Goal: Information Seeking & Learning: Find contact information

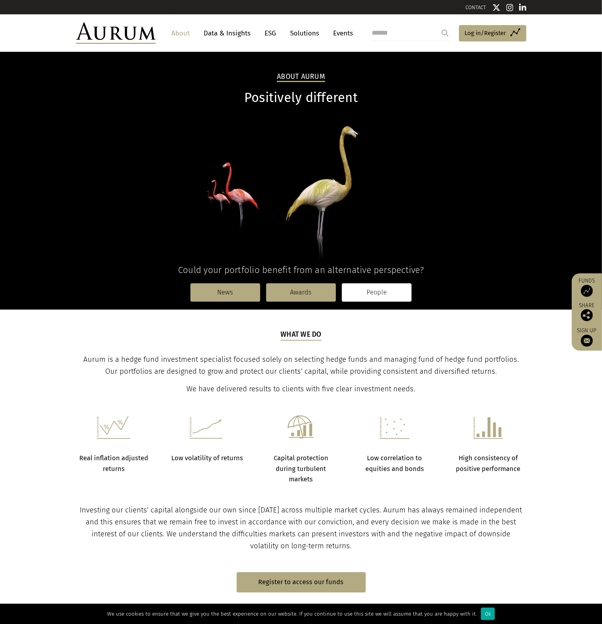
click at [383, 293] on link "People" at bounding box center [377, 292] width 70 height 18
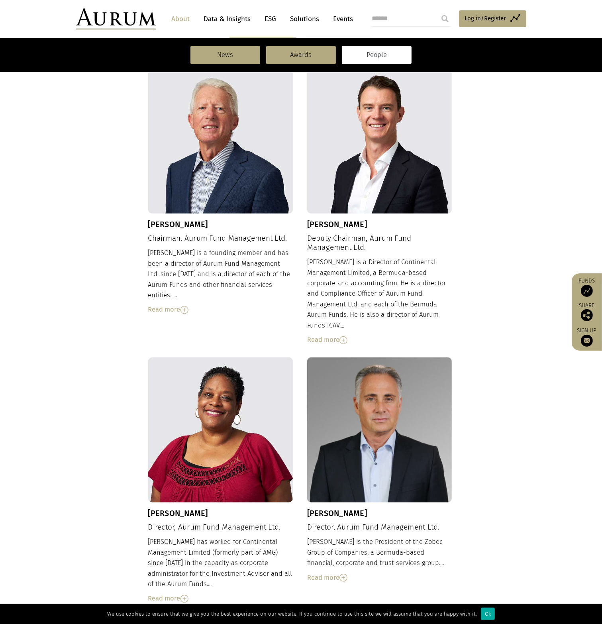
scroll to position [279, 0]
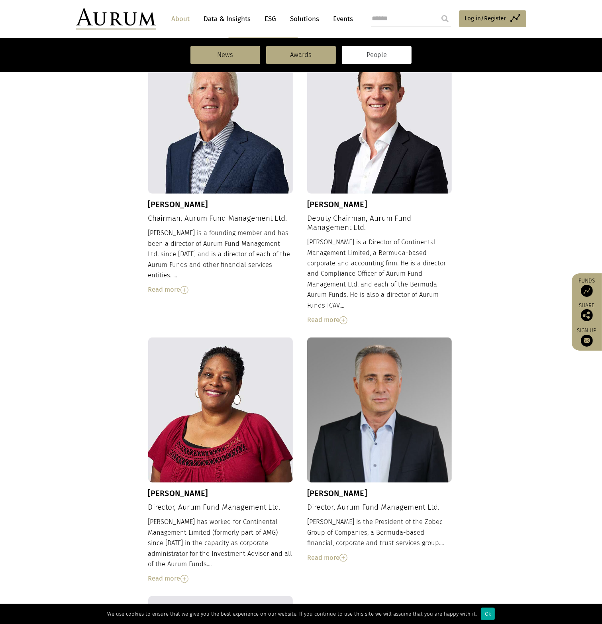
click at [346, 316] on img at bounding box center [344, 320] width 8 height 8
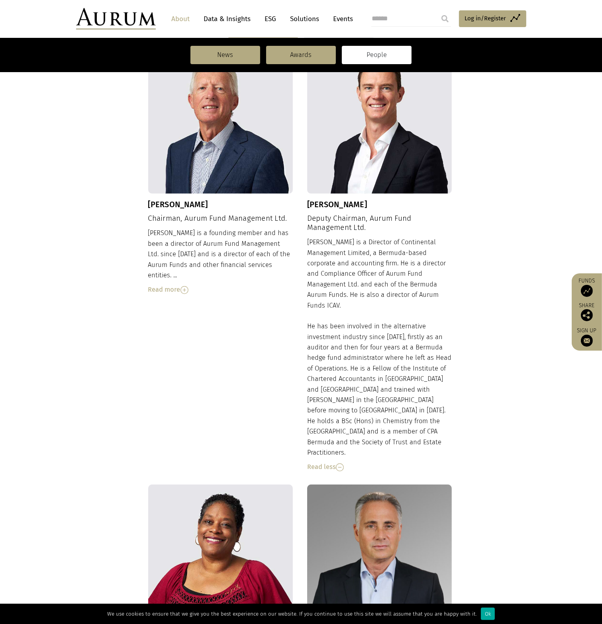
click at [181, 285] on div "Read more" at bounding box center [220, 290] width 145 height 10
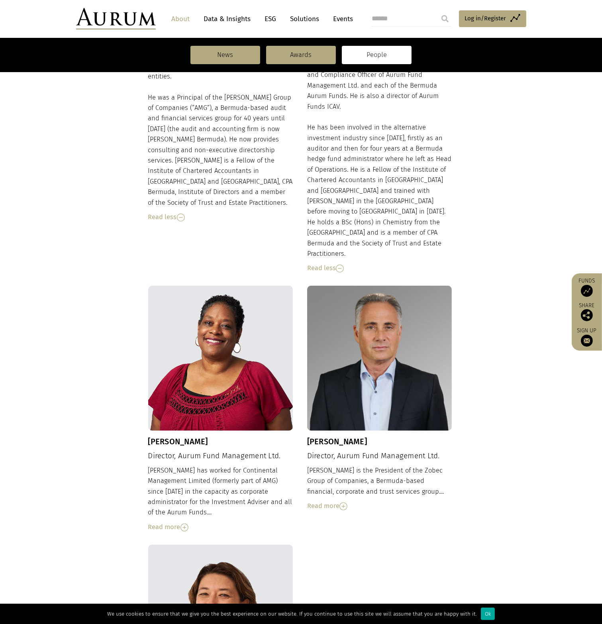
scroll to position [478, 0]
click at [346, 502] on img at bounding box center [344, 506] width 8 height 8
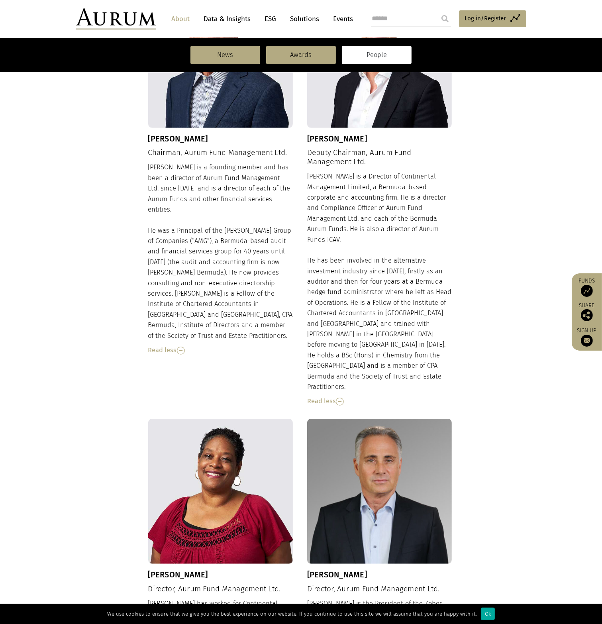
scroll to position [239, 0]
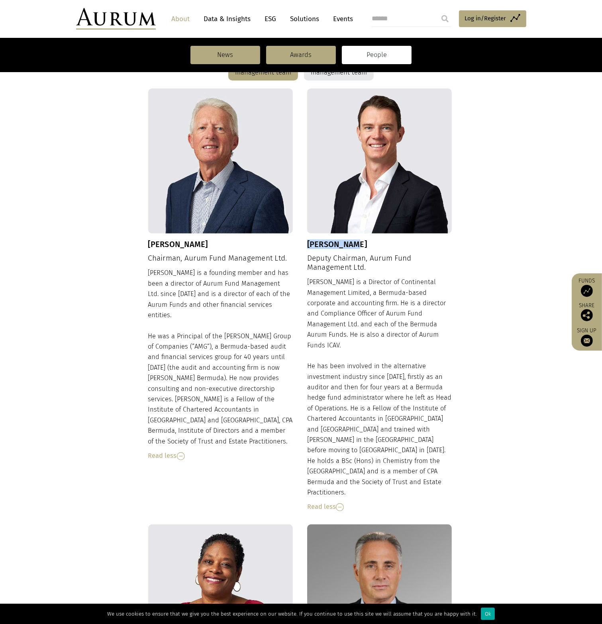
drag, startPoint x: 362, startPoint y: 246, endPoint x: 309, endPoint y: 246, distance: 52.6
click at [309, 246] on h3 "[PERSON_NAME]" at bounding box center [379, 245] width 145 height 10
copy h3 "[PERSON_NAME]"
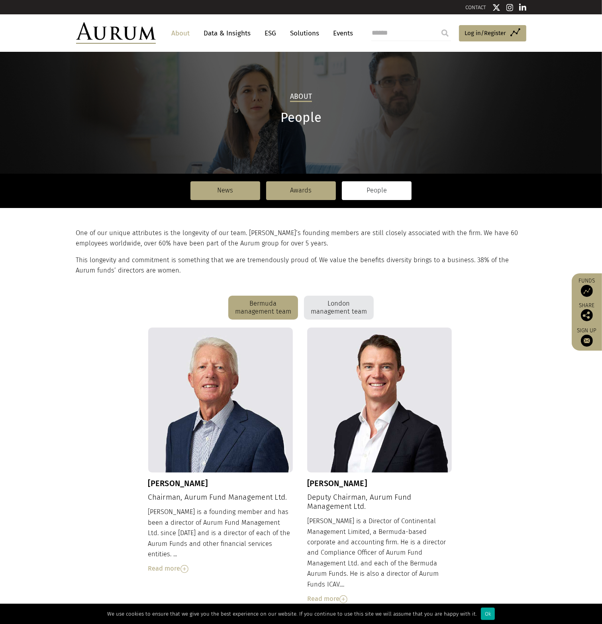
click at [350, 309] on div "London management team" at bounding box center [339, 308] width 70 height 24
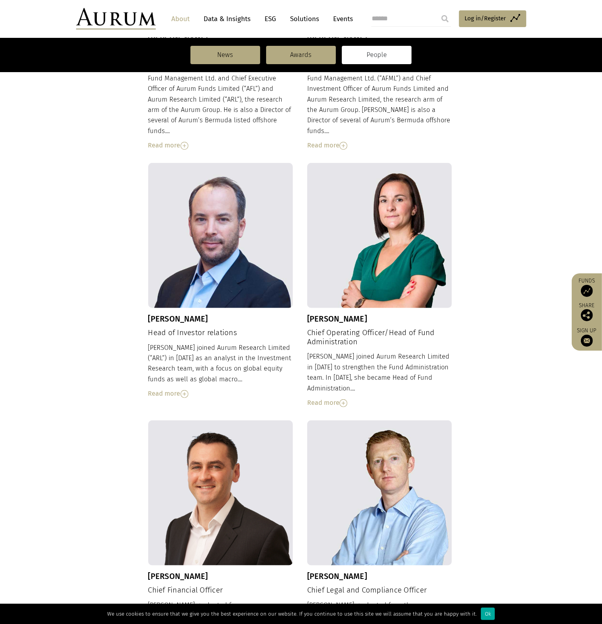
scroll to position [438, 0]
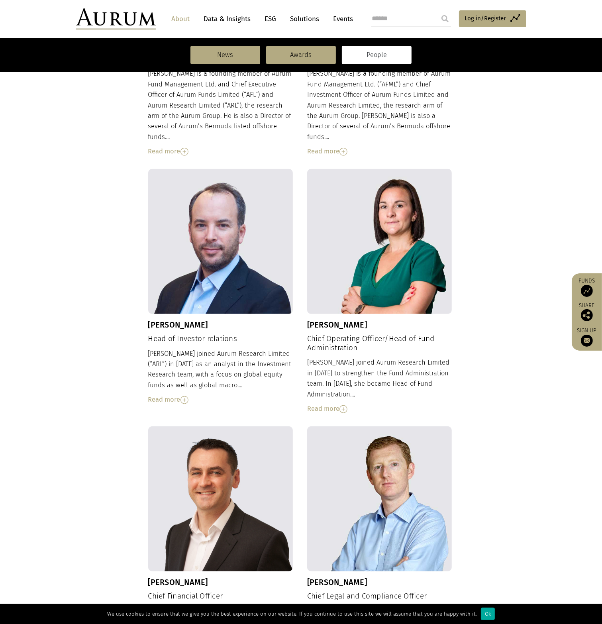
click at [185, 396] on img at bounding box center [185, 400] width 8 height 8
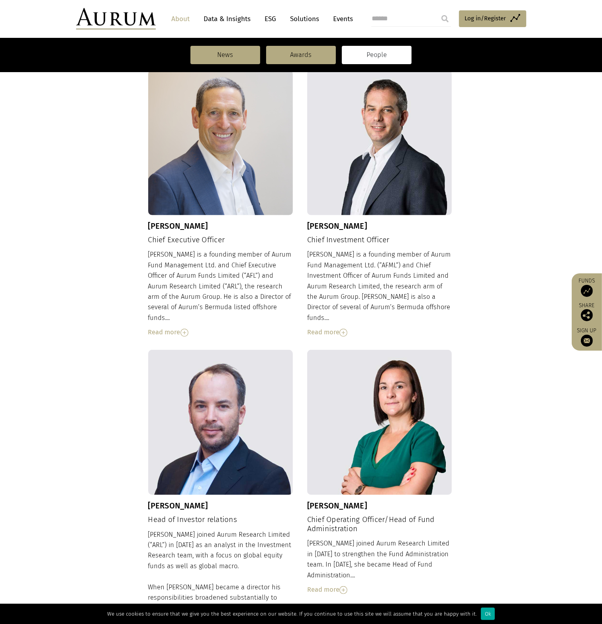
scroll to position [239, 0]
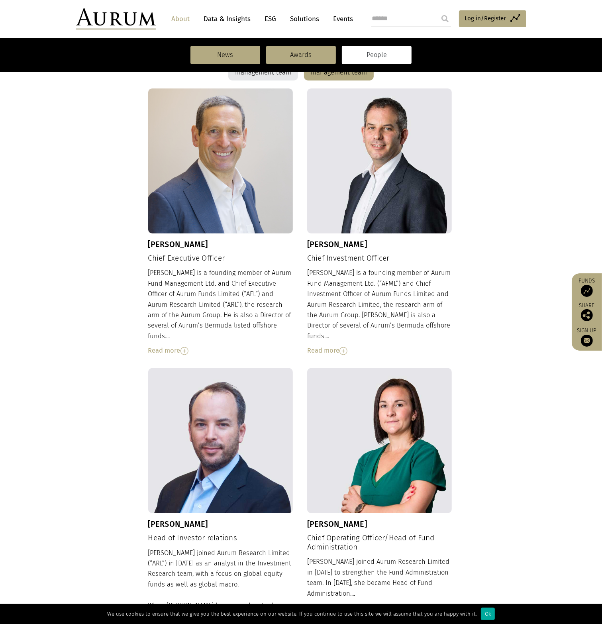
click at [184, 347] on img at bounding box center [185, 351] width 8 height 8
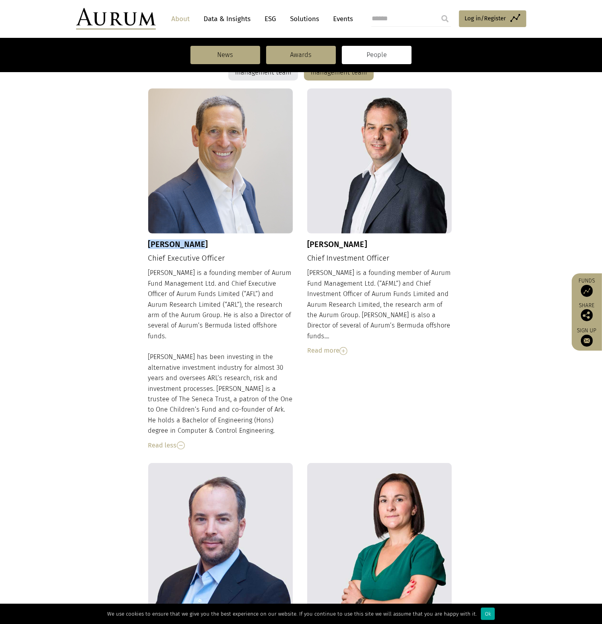
drag, startPoint x: 149, startPoint y: 244, endPoint x: 202, endPoint y: 246, distance: 53.1
click at [202, 246] on h3 "[PERSON_NAME]" at bounding box center [220, 245] width 145 height 10
copy h3 "[PERSON_NAME]"
drag, startPoint x: 371, startPoint y: 246, endPoint x: 308, endPoint y: 243, distance: 63.4
click at [308, 243] on h3 "[PERSON_NAME]" at bounding box center [379, 245] width 145 height 10
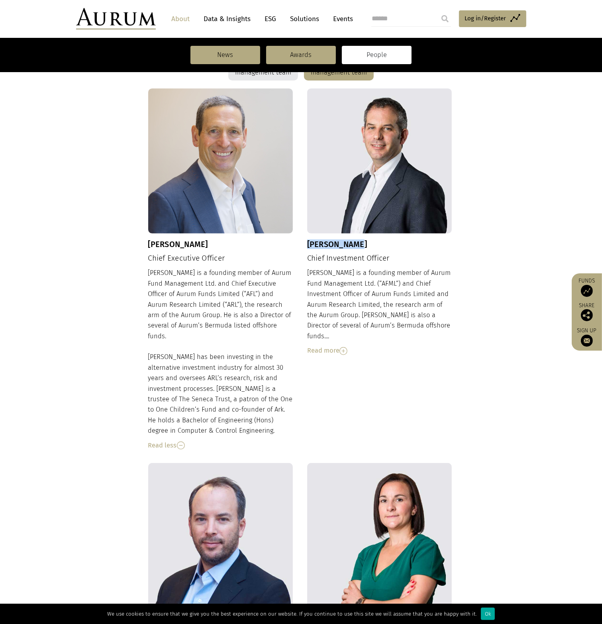
copy h3 "[PERSON_NAME]"
click at [340, 346] on div "Read more" at bounding box center [379, 351] width 145 height 10
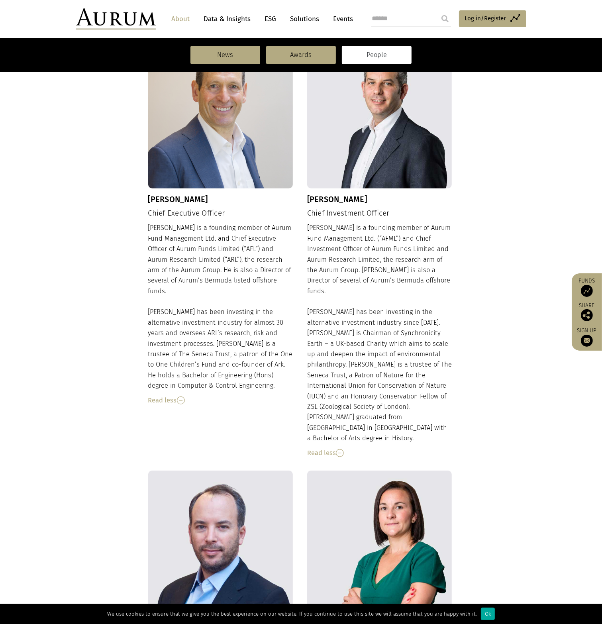
scroll to position [151, 0]
